Goal: Use online tool/utility: Utilize a website feature to perform a specific function

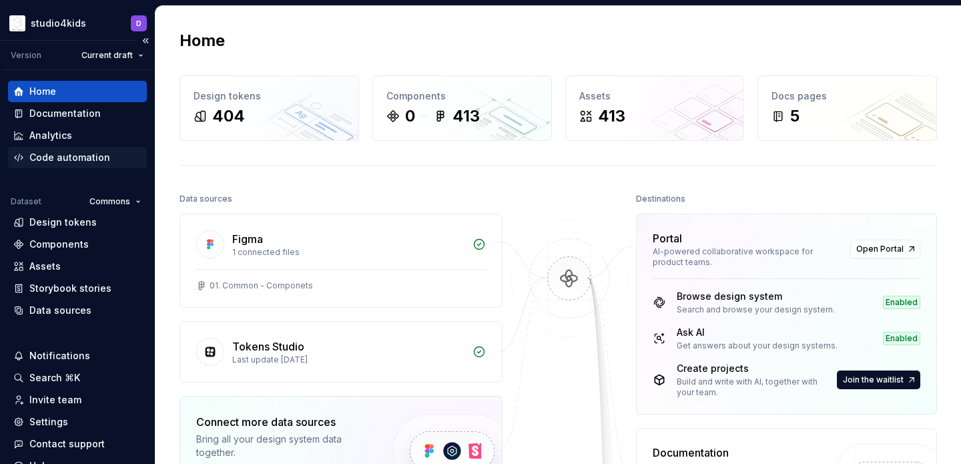
click at [49, 155] on div "Code automation" at bounding box center [69, 157] width 81 height 13
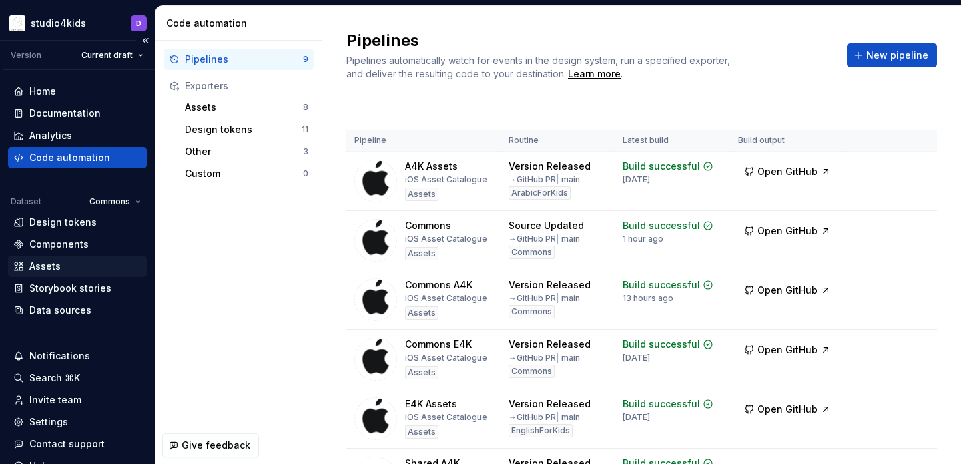
click at [45, 262] on div "Assets" at bounding box center [44, 266] width 31 height 13
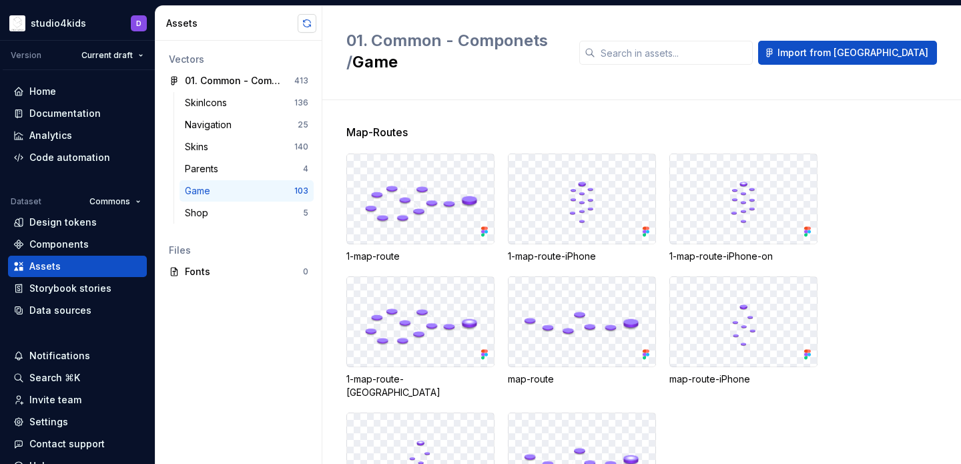
click at [305, 25] on button "button" at bounding box center [307, 23] width 19 height 19
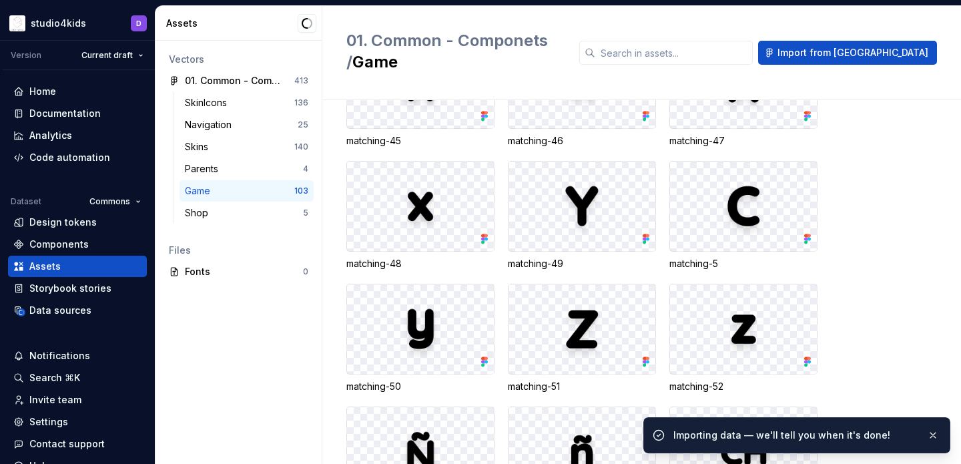
scroll to position [4446, 0]
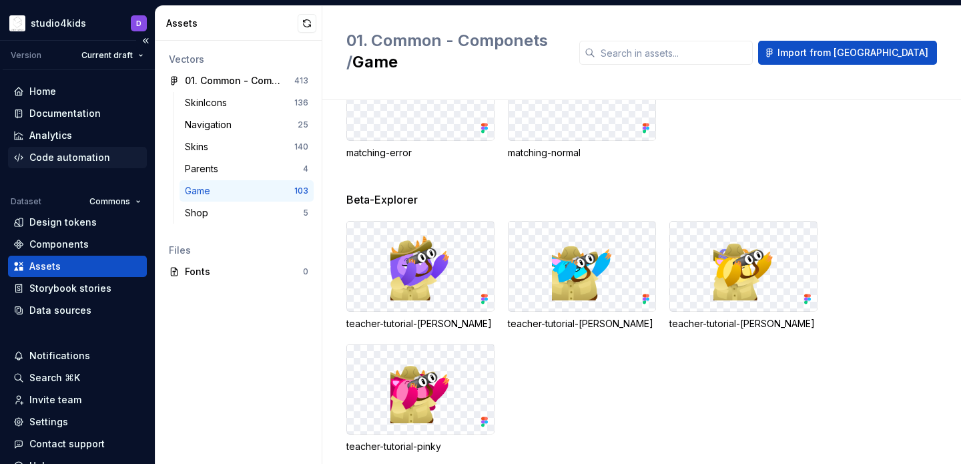
click at [53, 155] on div "Code automation" at bounding box center [69, 157] width 81 height 13
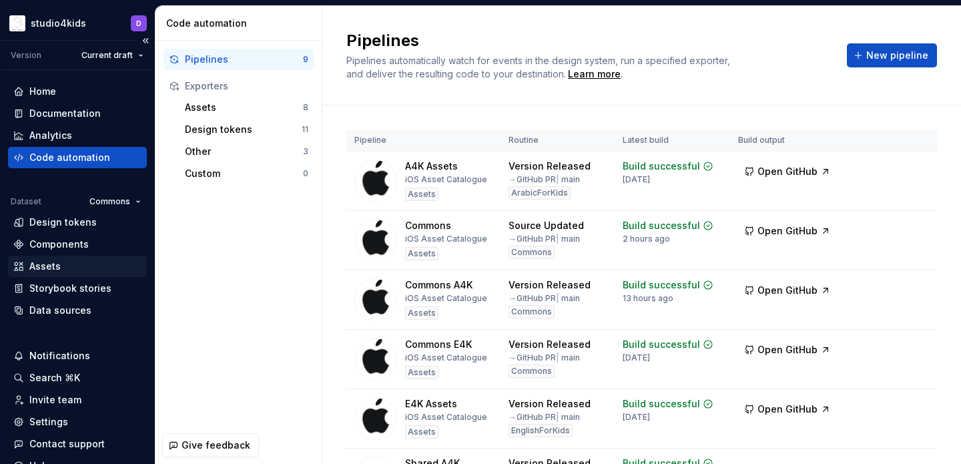
click at [58, 268] on div "Assets" at bounding box center [44, 266] width 31 height 13
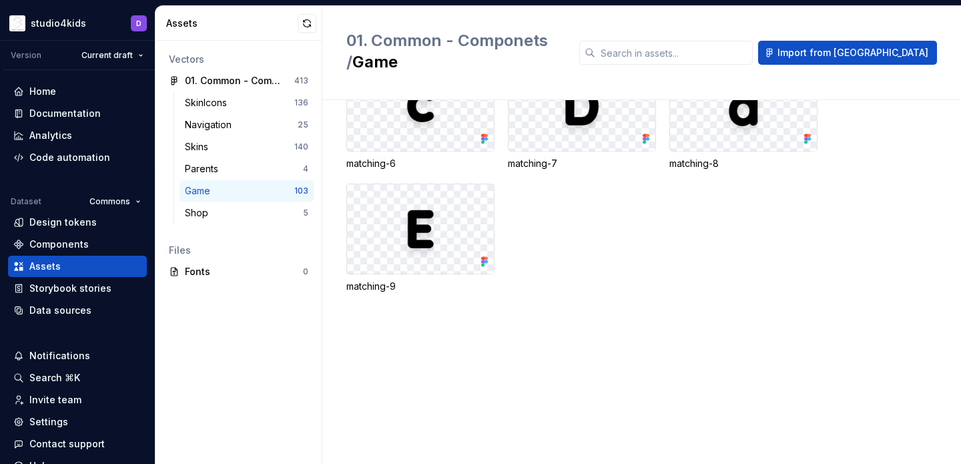
scroll to position [4446, 0]
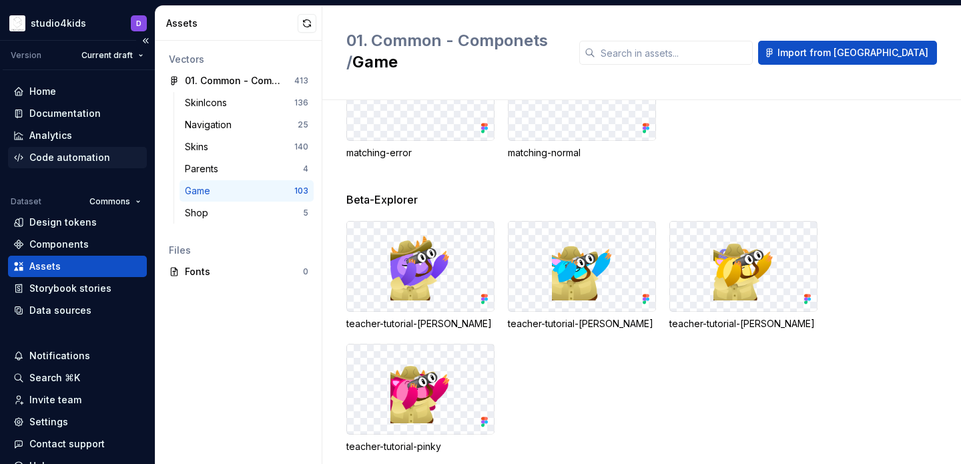
click at [51, 149] on div "Code automation" at bounding box center [77, 157] width 139 height 21
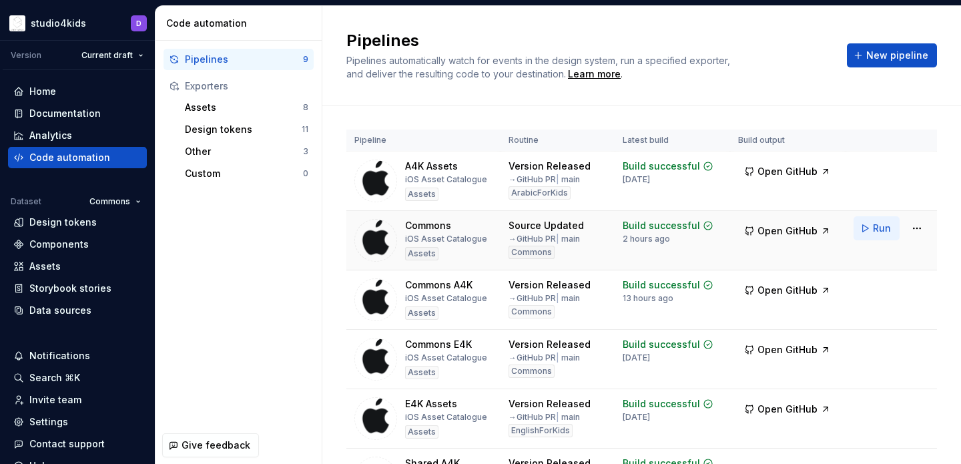
click at [872, 232] on button "Run" at bounding box center [876, 228] width 46 height 24
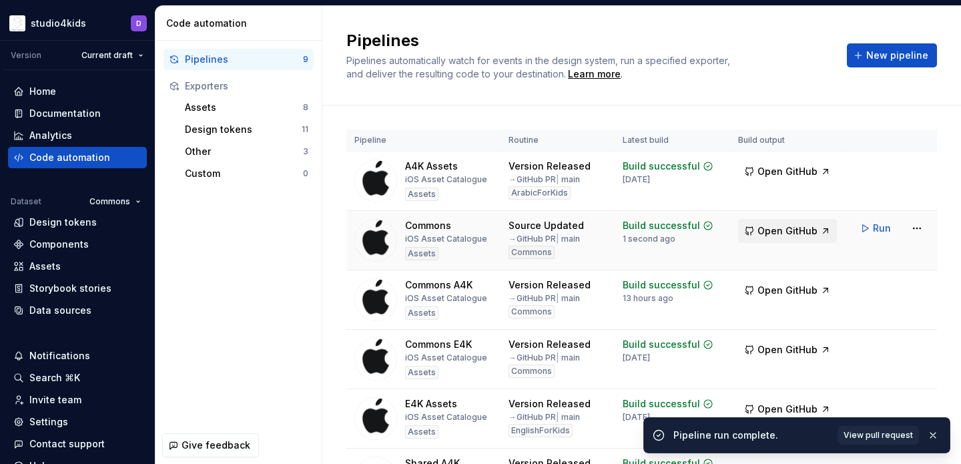
click at [765, 238] on button "Open GitHub" at bounding box center [787, 231] width 99 height 24
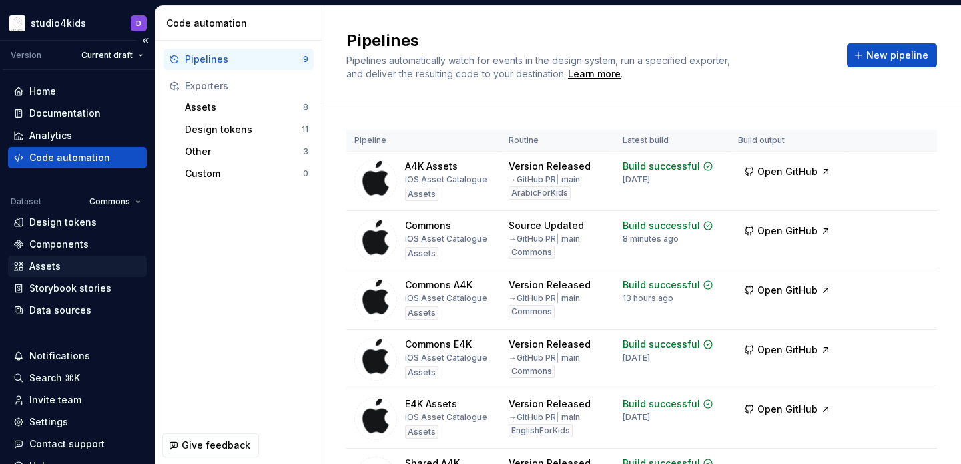
click at [91, 261] on div "Assets" at bounding box center [77, 266] width 128 height 13
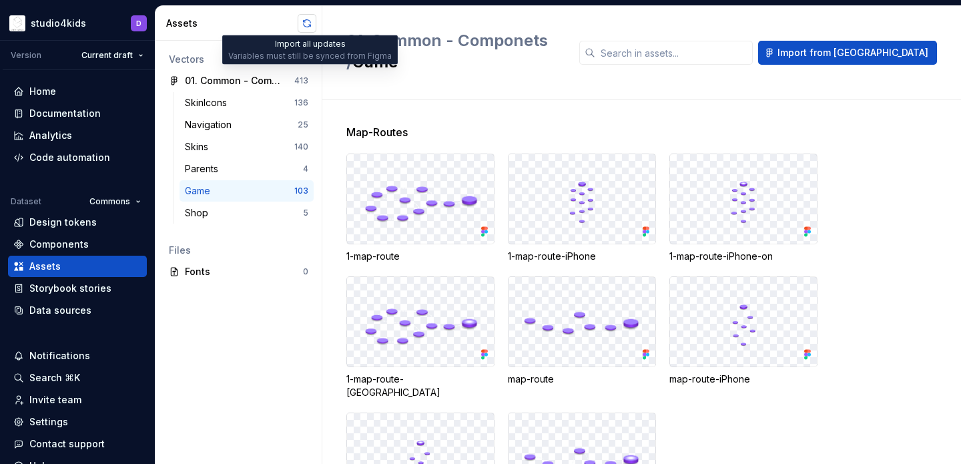
click at [305, 25] on button "button" at bounding box center [307, 23] width 19 height 19
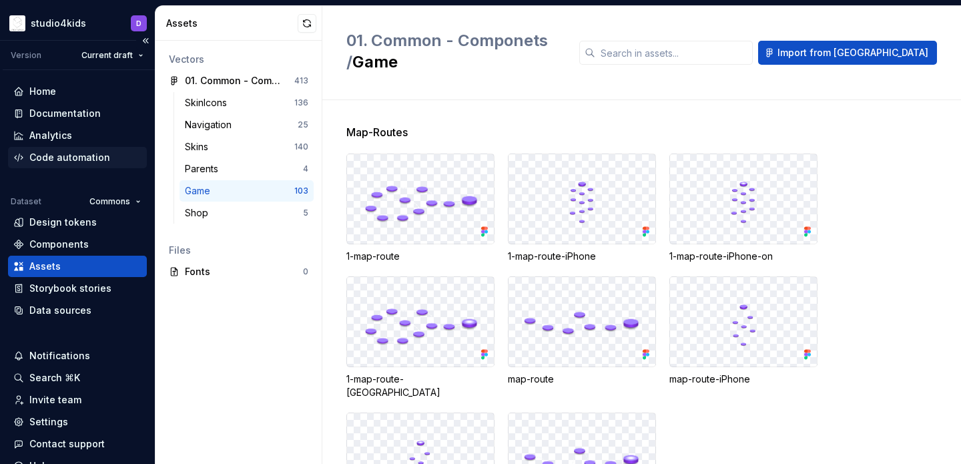
click at [64, 152] on div "Code automation" at bounding box center [69, 157] width 81 height 13
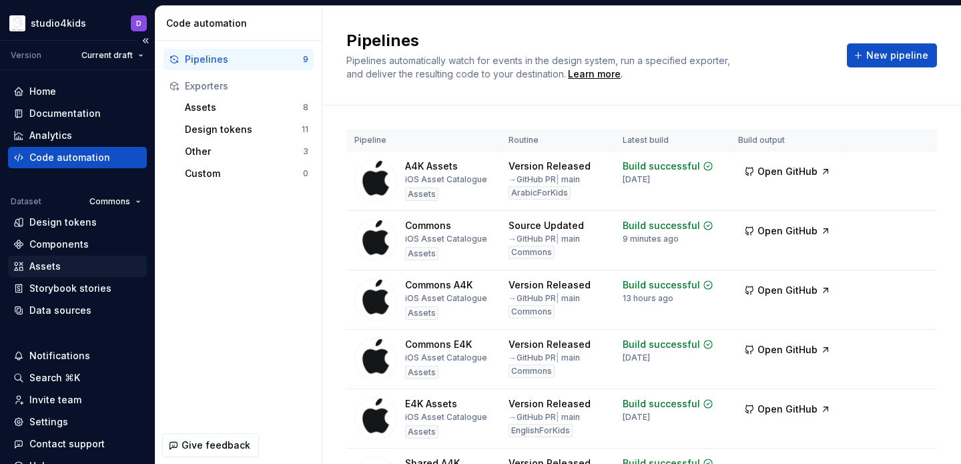
click at [90, 262] on div "Assets" at bounding box center [77, 266] width 128 height 13
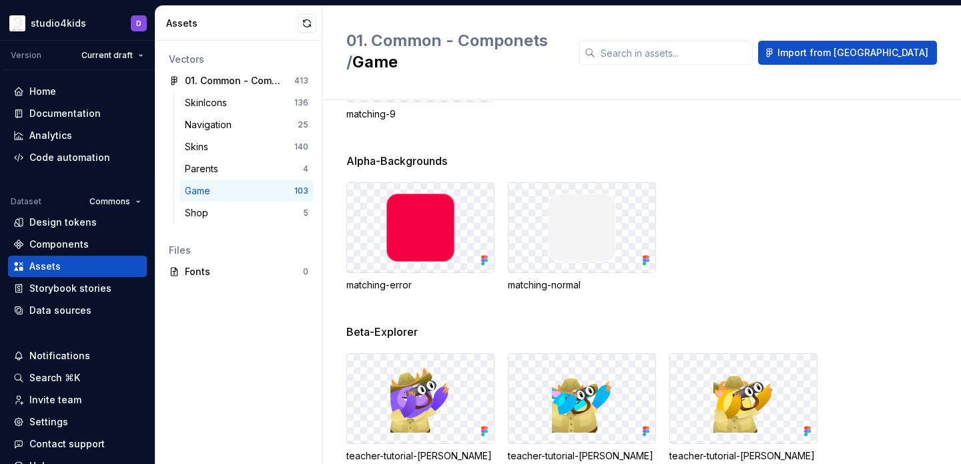
scroll to position [4446, 0]
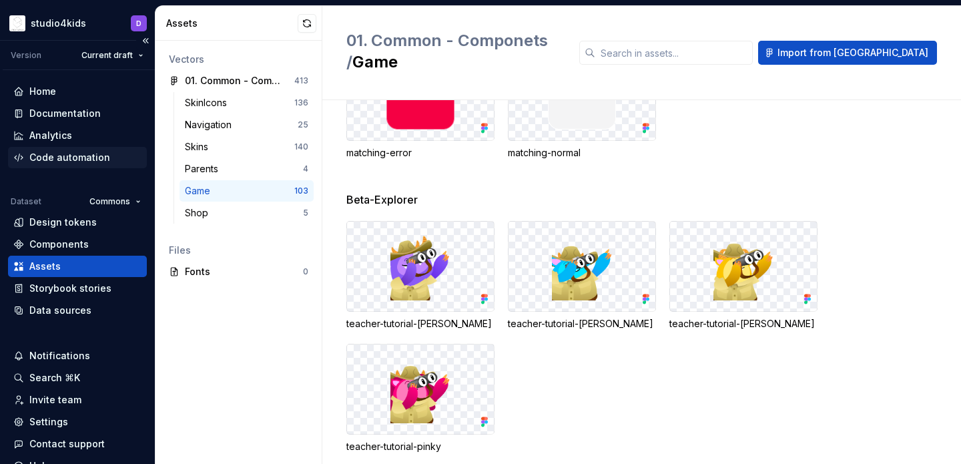
click at [59, 157] on div "Code automation" at bounding box center [69, 157] width 81 height 13
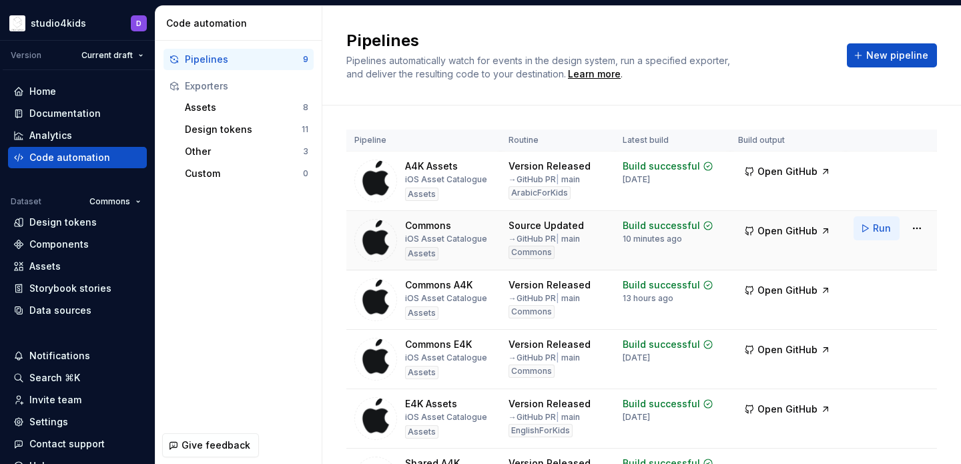
click at [877, 228] on span "Run" at bounding box center [882, 228] width 18 height 13
click at [798, 236] on span "Open GitHub" at bounding box center [787, 230] width 60 height 13
